Goal: Task Accomplishment & Management: Use online tool/utility

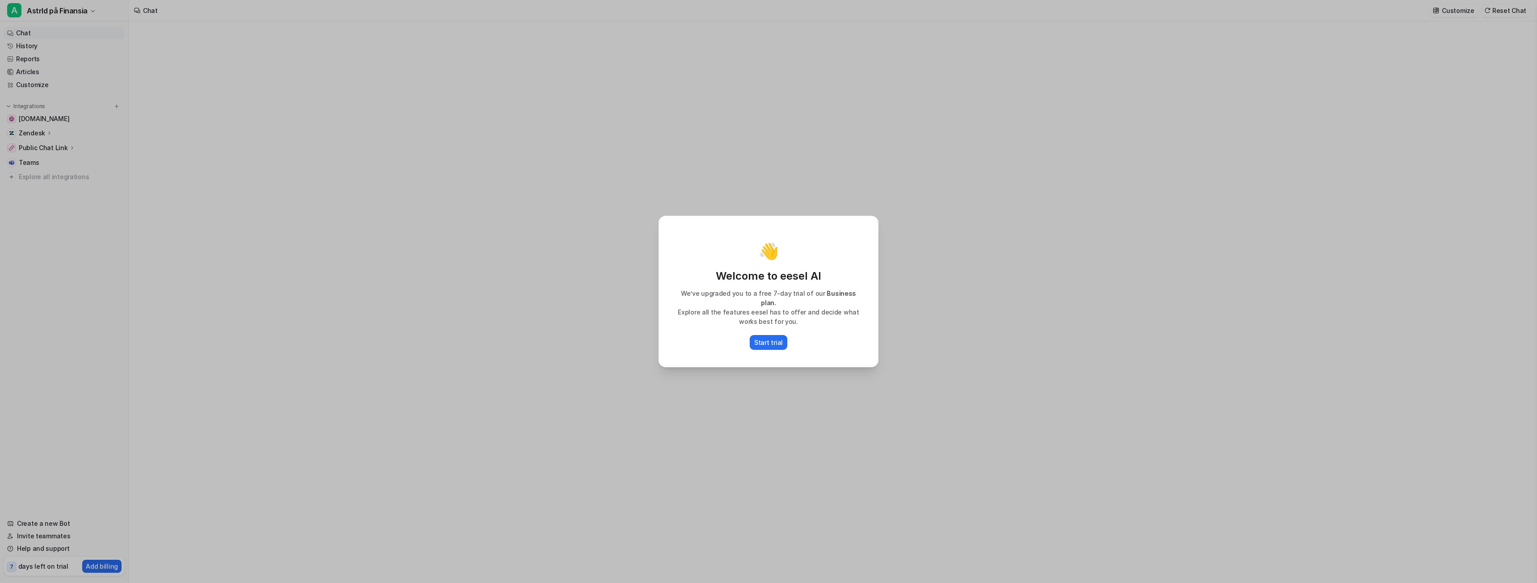
type textarea "**********"
click at [650, 180] on div "👋 Welcome to eesel AI We’ve upgraded you to a free 7-day trial of our Business …" at bounding box center [768, 291] width 1537 height 583
